Goal: Task Accomplishment & Management: Complete application form

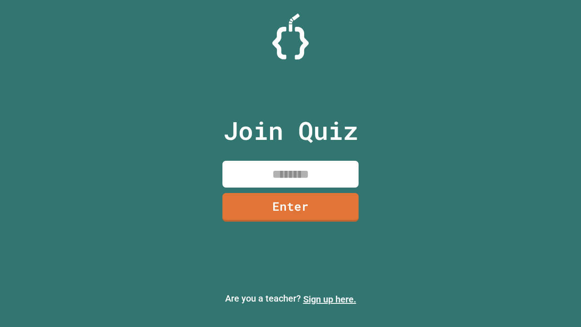
click at [330, 299] on link "Sign up here." at bounding box center [329, 299] width 53 height 11
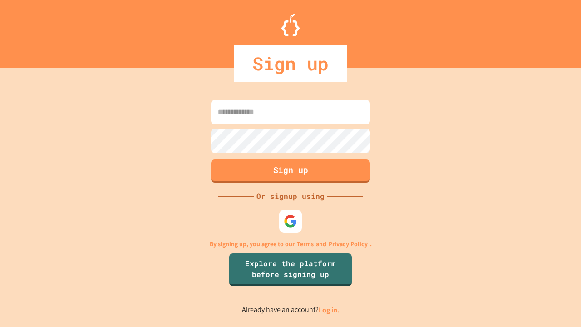
click at [330, 310] on link "Log in." at bounding box center [329, 310] width 21 height 10
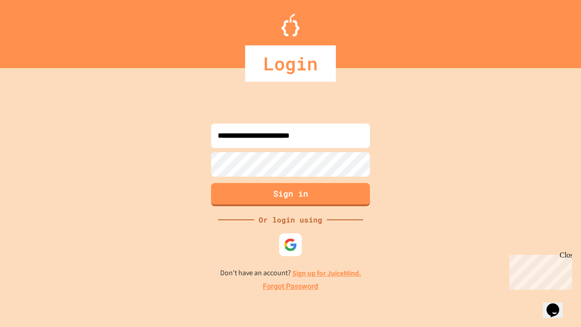
type input "**********"
